Goal: Task Accomplishment & Management: Manage account settings

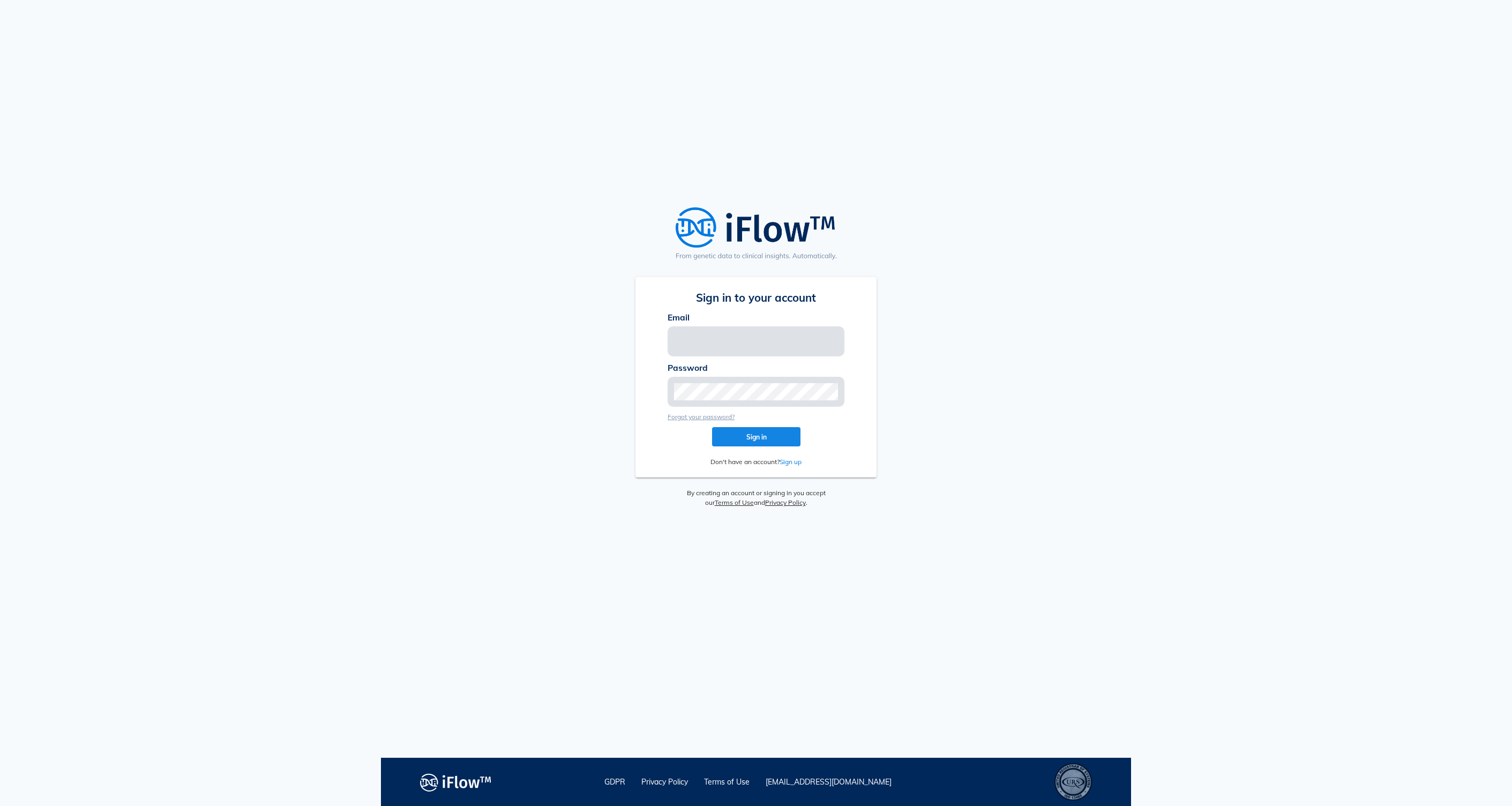
type input "[EMAIL_ADDRESS][PERSON_NAME][DOMAIN_NAME]"
click at [993, 251] on div "Sign in to your account Email [EMAIL_ADDRESS][PERSON_NAME][DOMAIN_NAME] Passwor…" at bounding box center [756, 379] width 750 height 758
click at [763, 434] on span "Sign in" at bounding box center [756, 437] width 71 height 8
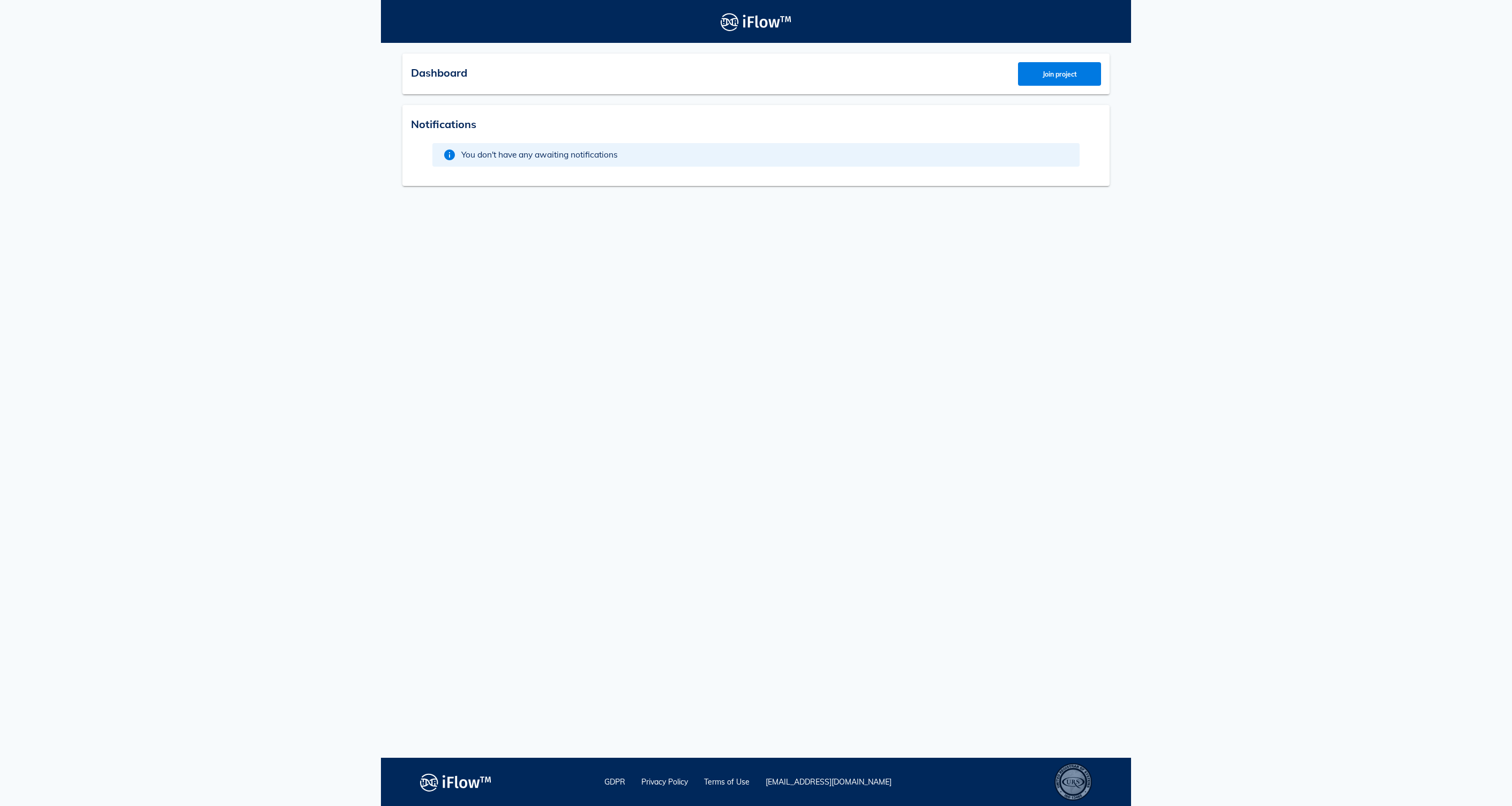
click at [493, 30] on div "Logo" at bounding box center [756, 21] width 750 height 24
click at [464, 66] on span "Dashboard" at bounding box center [439, 72] width 56 height 14
